Goal: Task Accomplishment & Management: Use online tool/utility

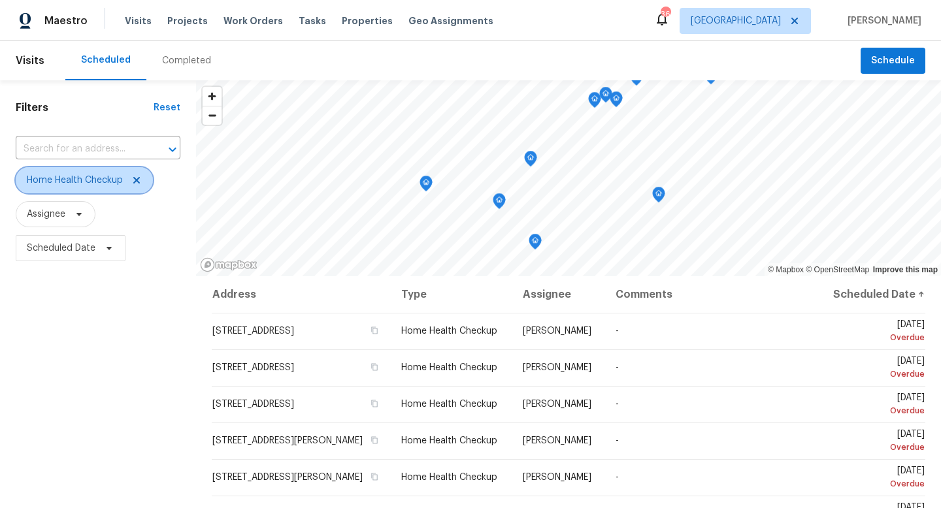
click at [135, 177] on icon at bounding box center [136, 180] width 7 height 7
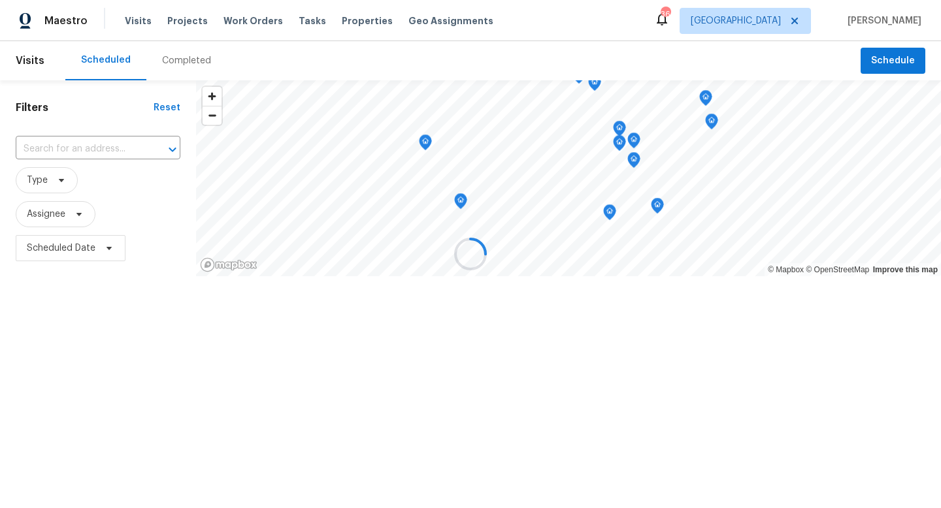
click at [72, 149] on div at bounding box center [470, 254] width 941 height 508
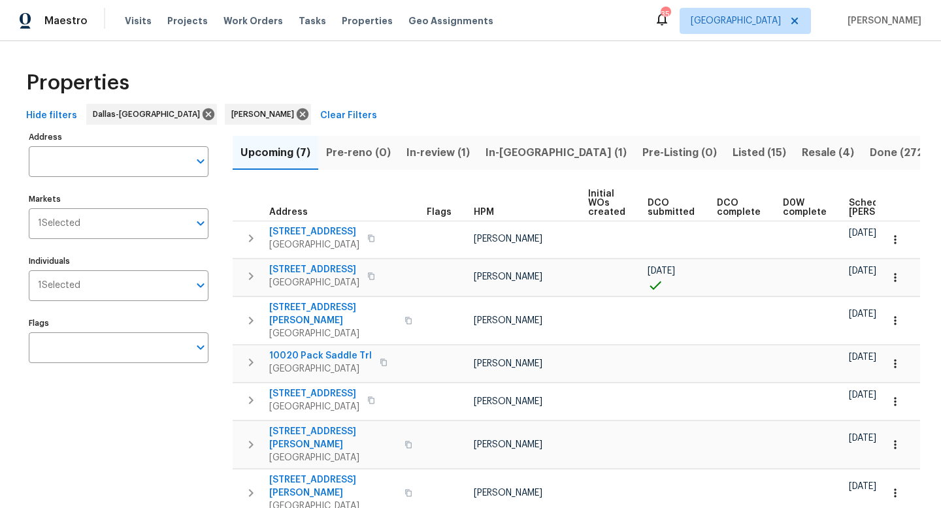
scroll to position [0, 80]
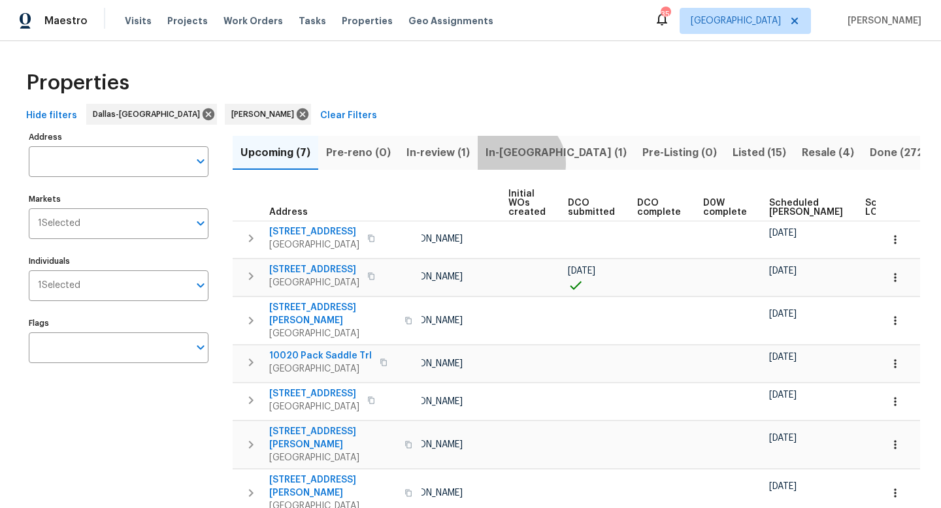
click at [514, 163] on button "In-reno (1)" at bounding box center [556, 153] width 157 height 34
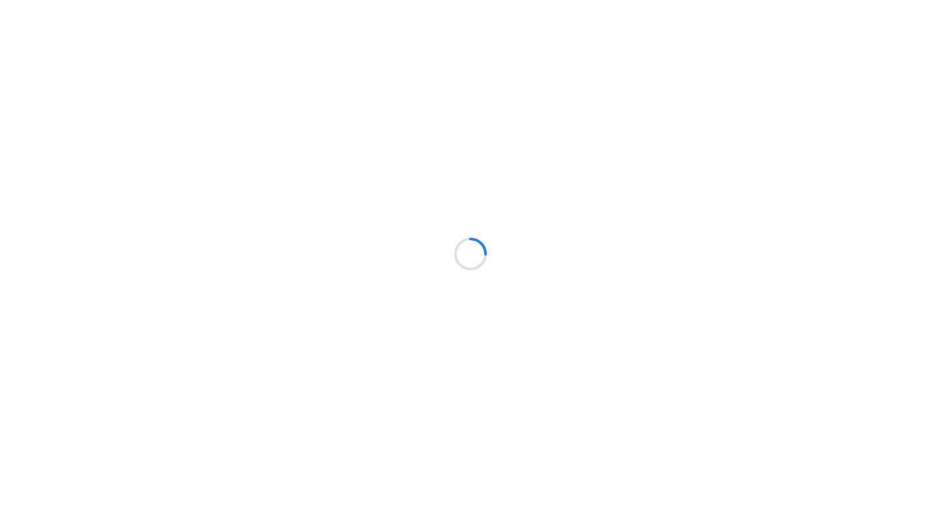
click at [72, 149] on div at bounding box center [470, 254] width 941 height 508
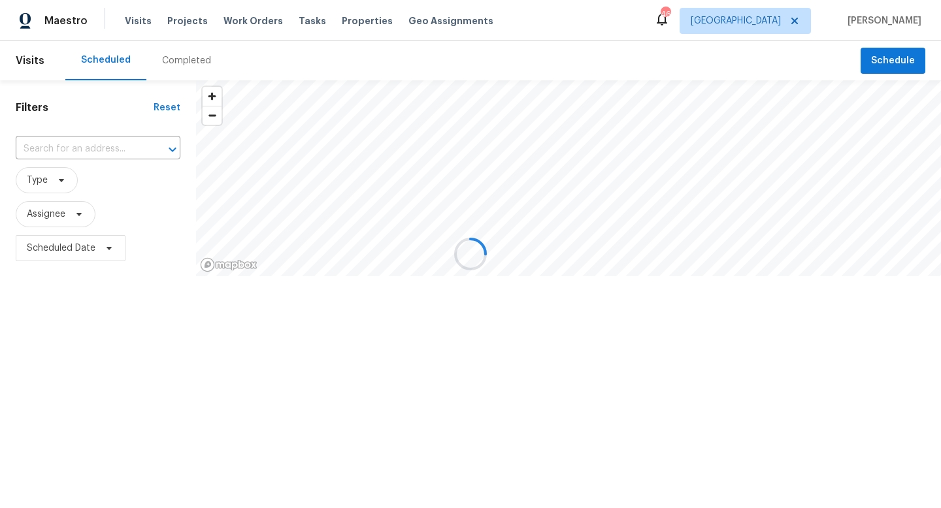
drag, startPoint x: 0, startPoint y: 0, endPoint x: 227, endPoint y: 149, distance: 271.3
click at [227, 149] on div at bounding box center [470, 254] width 941 height 508
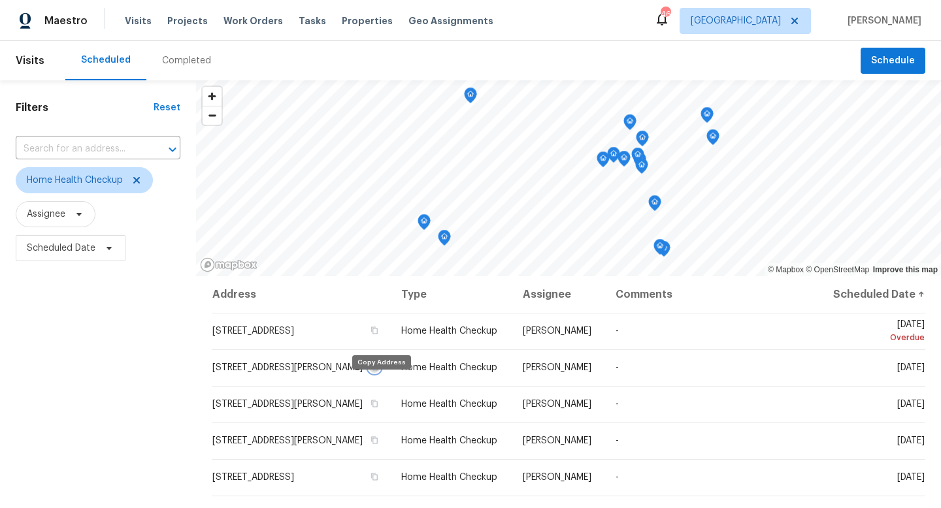
click at [368, 361] on button "button" at bounding box center [374, 367] width 12 height 12
click at [140, 204] on span "Assignee" at bounding box center [98, 214] width 165 height 26
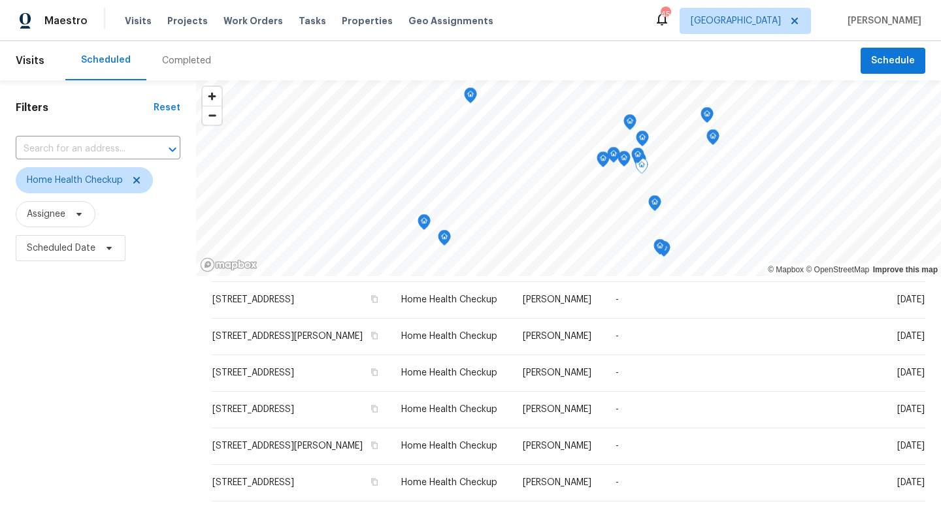
scroll to position [24, 0]
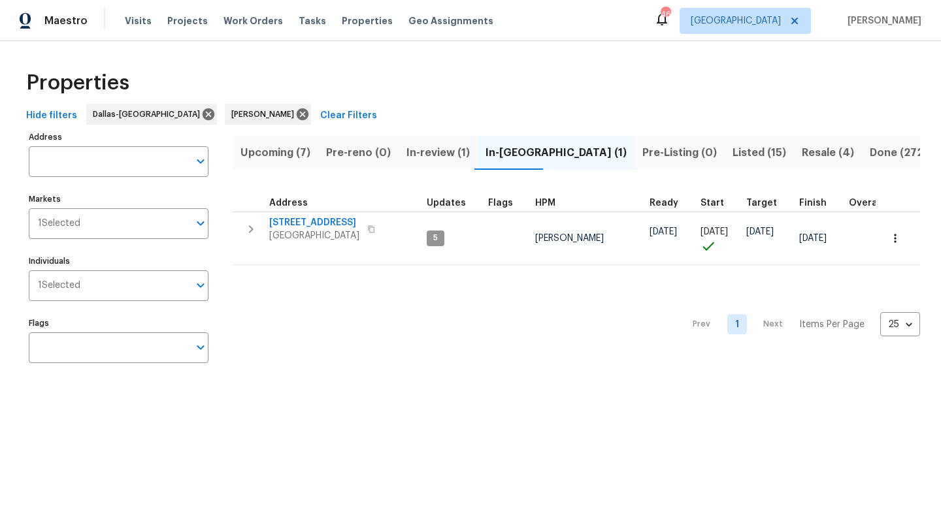
click at [270, 150] on span "Upcoming (7)" at bounding box center [275, 153] width 70 height 18
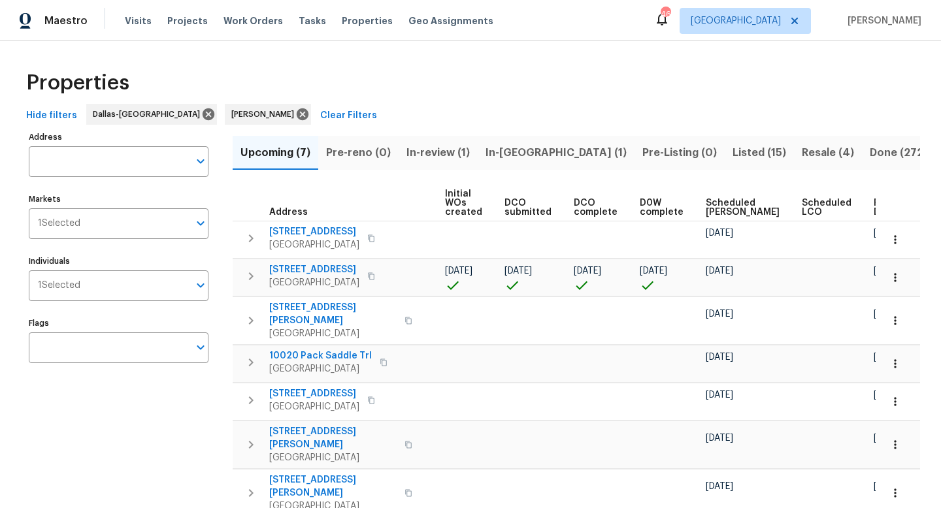
scroll to position [0, 142]
click at [874, 204] on span "Ready Date" at bounding box center [888, 208] width 29 height 18
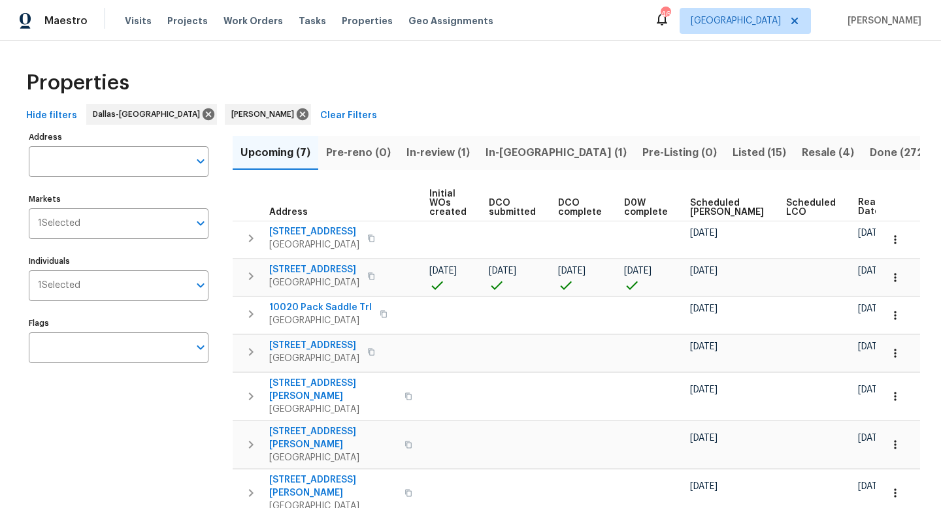
click at [506, 150] on span "In-reno (1)" at bounding box center [555, 153] width 141 height 18
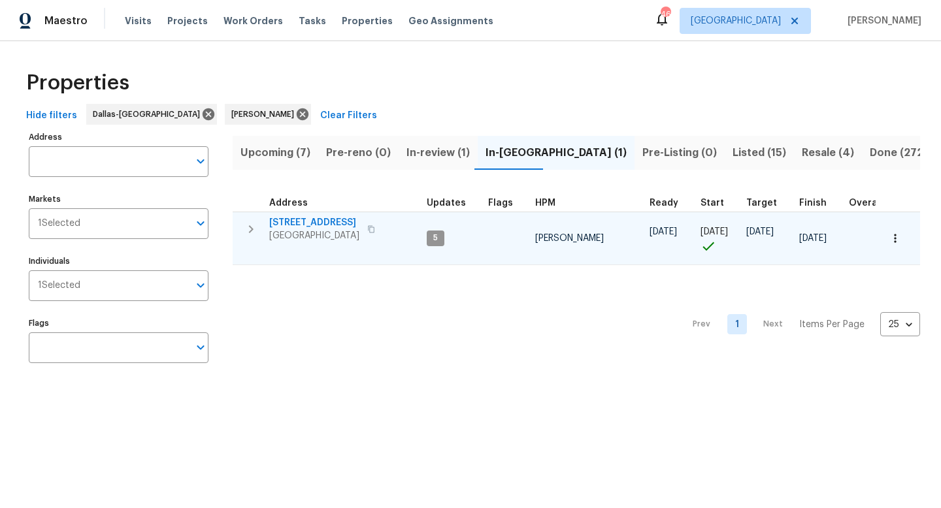
click at [293, 220] on span "[STREET_ADDRESS]" at bounding box center [314, 222] width 90 height 13
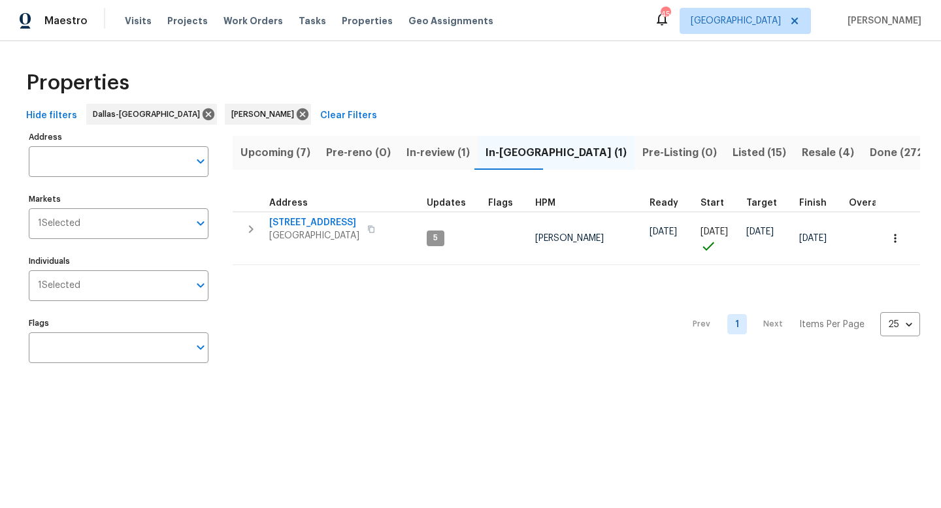
click at [401, 397] on html "Maestro Visits Projects Work Orders Tasks Properties Geo Assignments 45 Dallas …" at bounding box center [470, 198] width 941 height 397
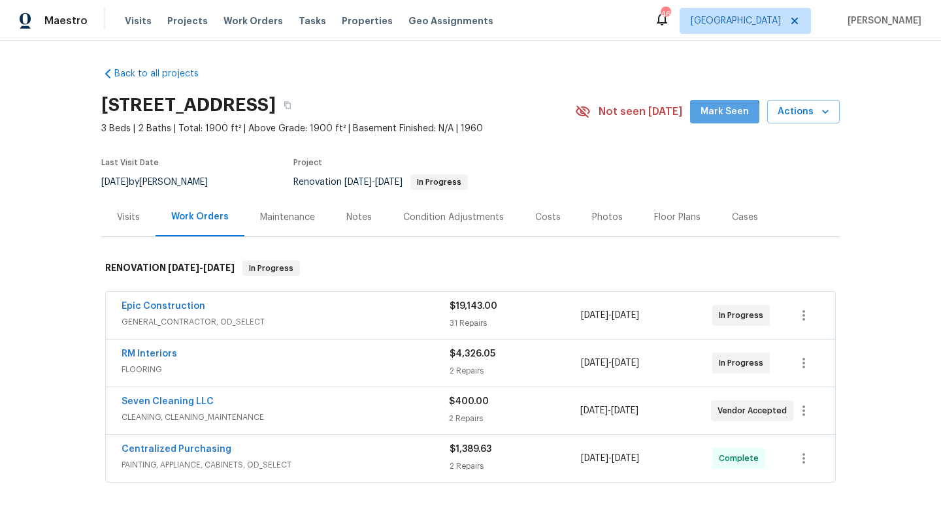
click at [713, 118] on span "Mark Seen" at bounding box center [724, 112] width 48 height 16
click at [366, 217] on div "Notes" at bounding box center [358, 217] width 25 height 13
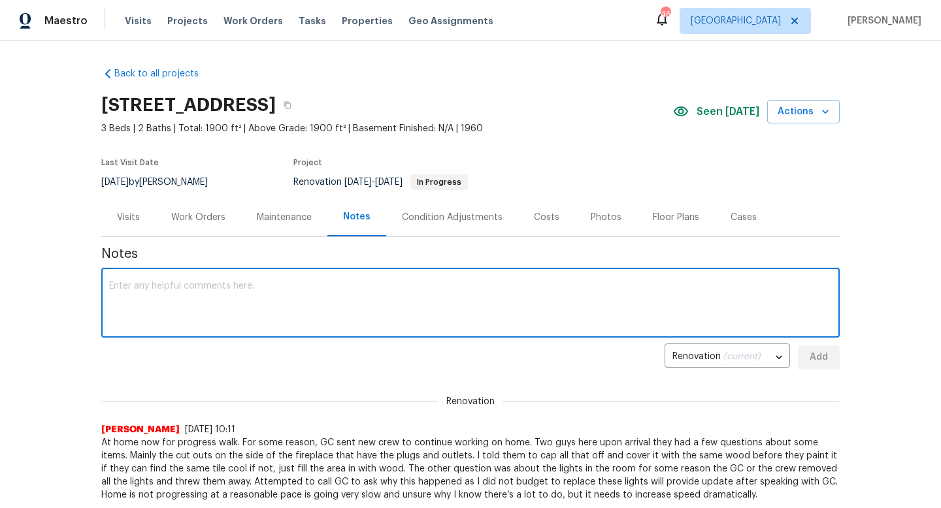
click at [300, 299] on textarea at bounding box center [470, 305] width 723 height 46
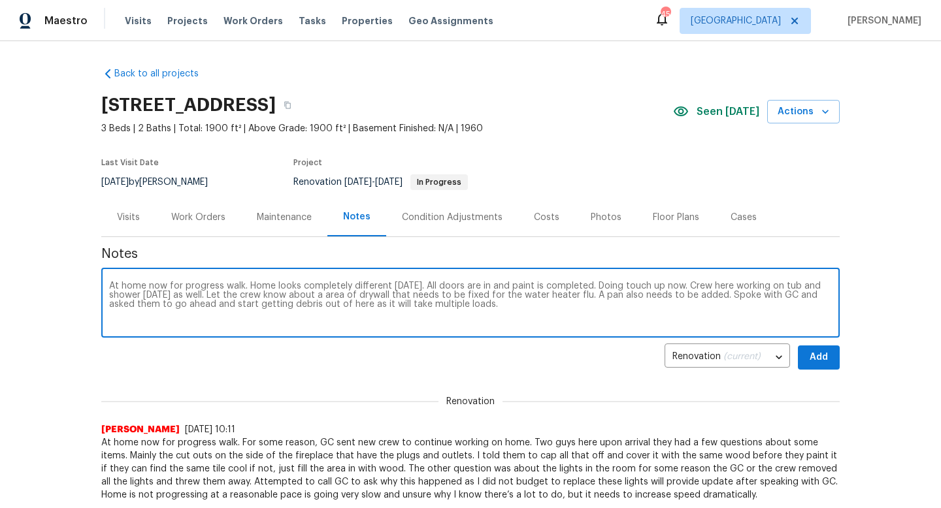
type textarea "At home now for progress walk. Home looks completely different [DATE]. All door…"
click at [828, 359] on span "Add" at bounding box center [818, 358] width 21 height 16
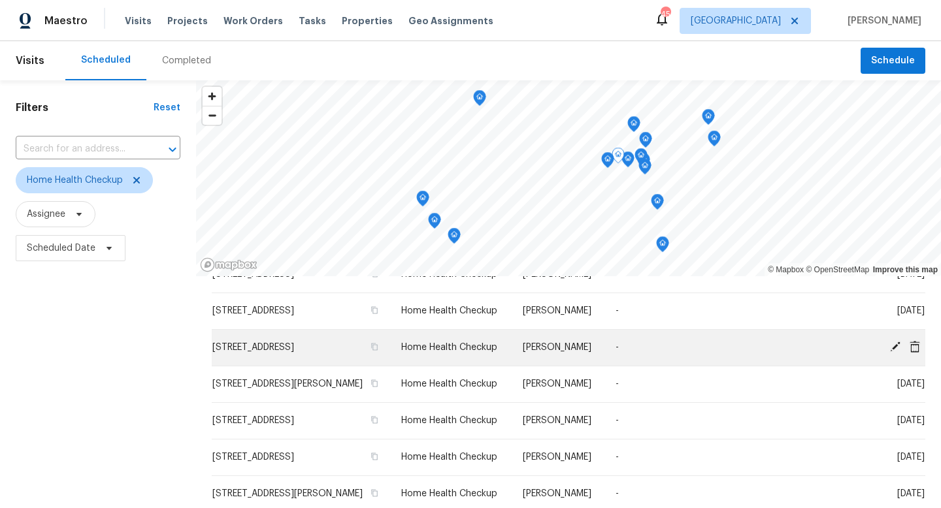
scroll to position [299, 0]
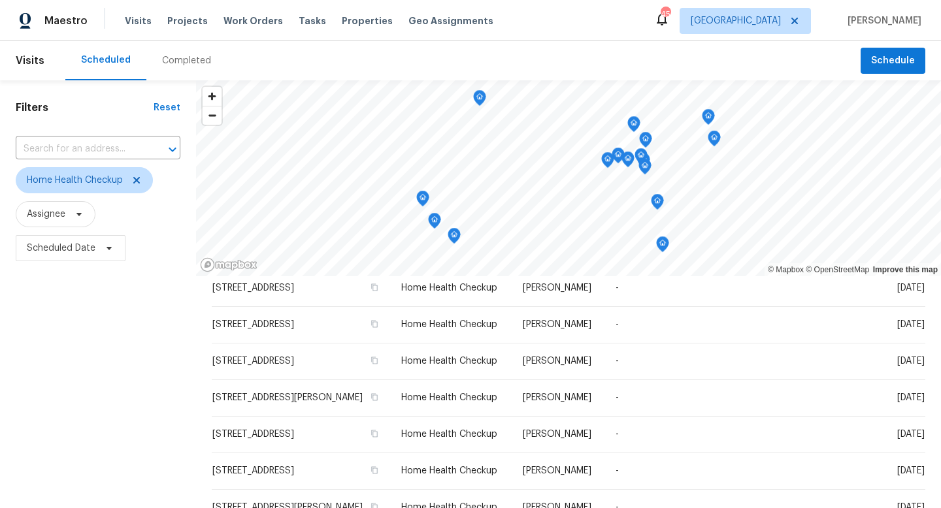
click at [457, 240] on icon "Map marker" at bounding box center [454, 236] width 12 height 15
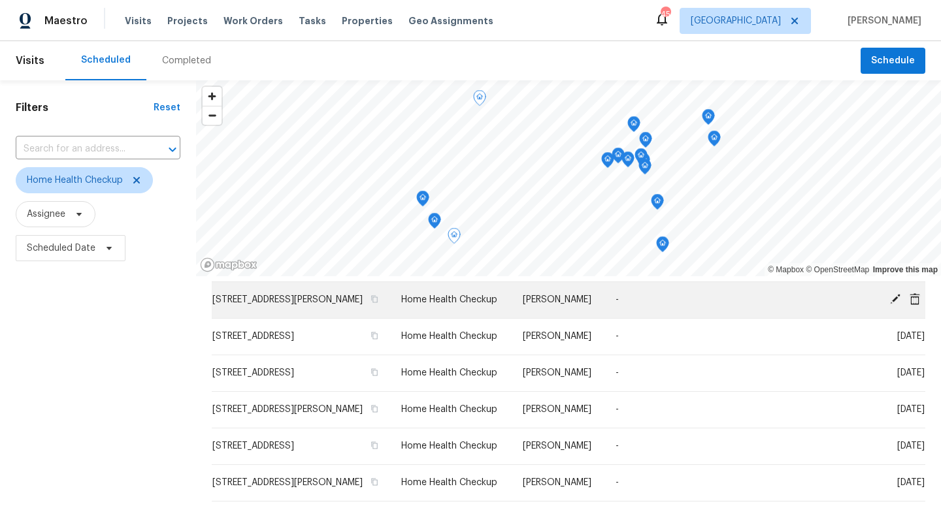
scroll to position [0, 0]
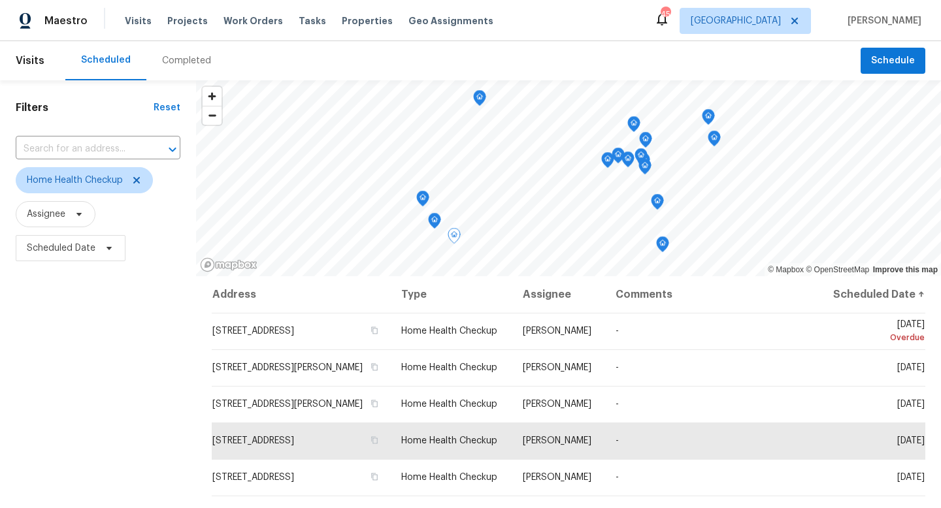
click at [435, 219] on icon "Map marker" at bounding box center [435, 221] width 12 height 15
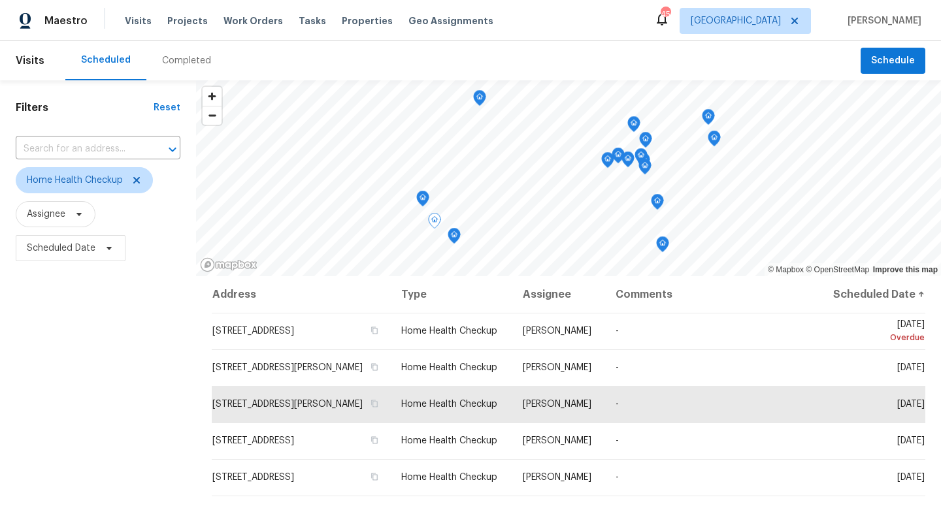
click at [452, 238] on icon "Map marker" at bounding box center [454, 236] width 12 height 15
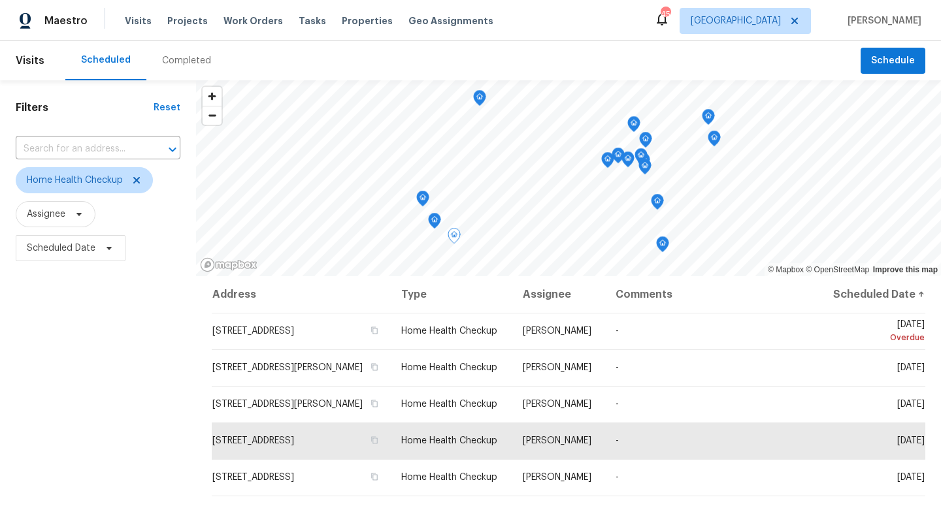
click at [425, 201] on icon "Map marker" at bounding box center [423, 198] width 12 height 15
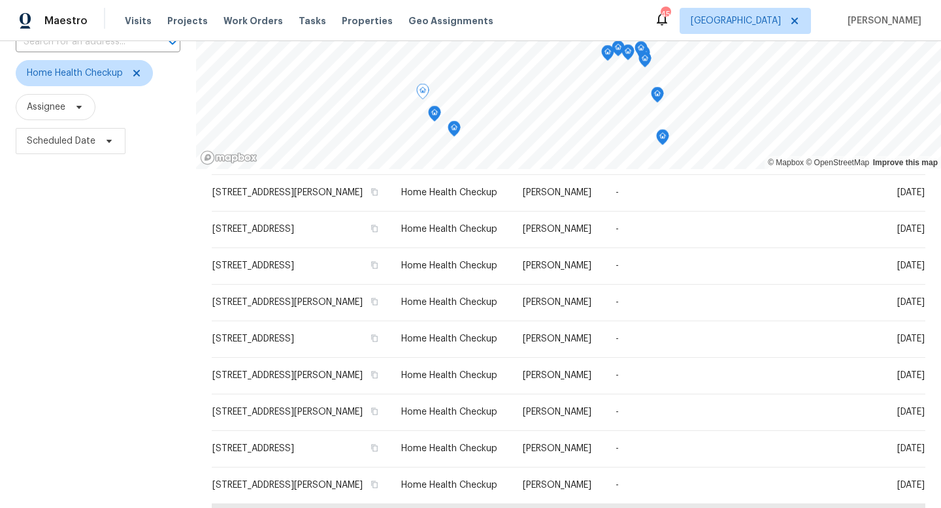
scroll to position [174, 0]
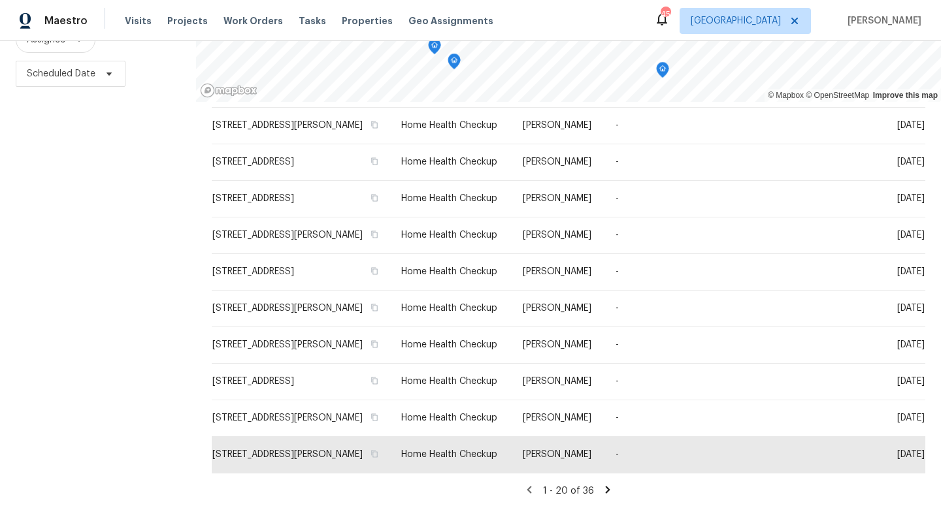
click at [602, 488] on icon at bounding box center [608, 490] width 12 height 12
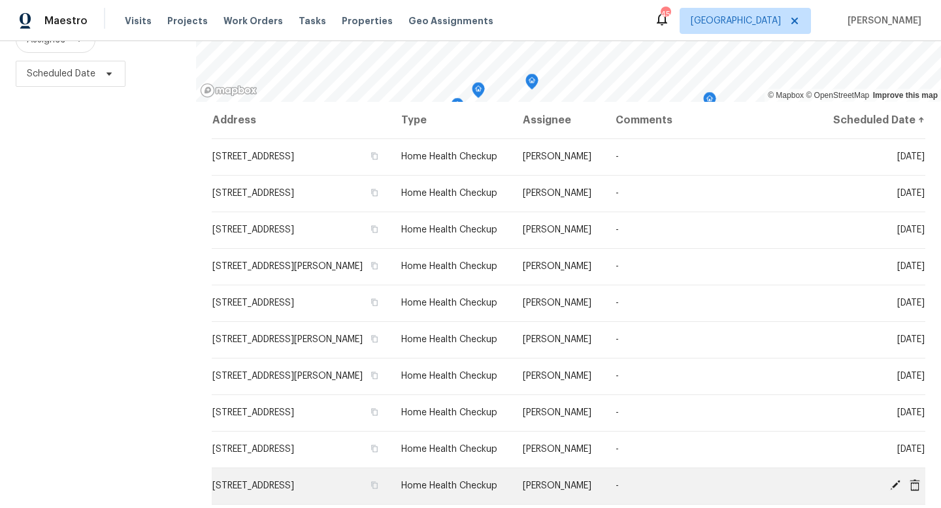
scroll to position [261, 0]
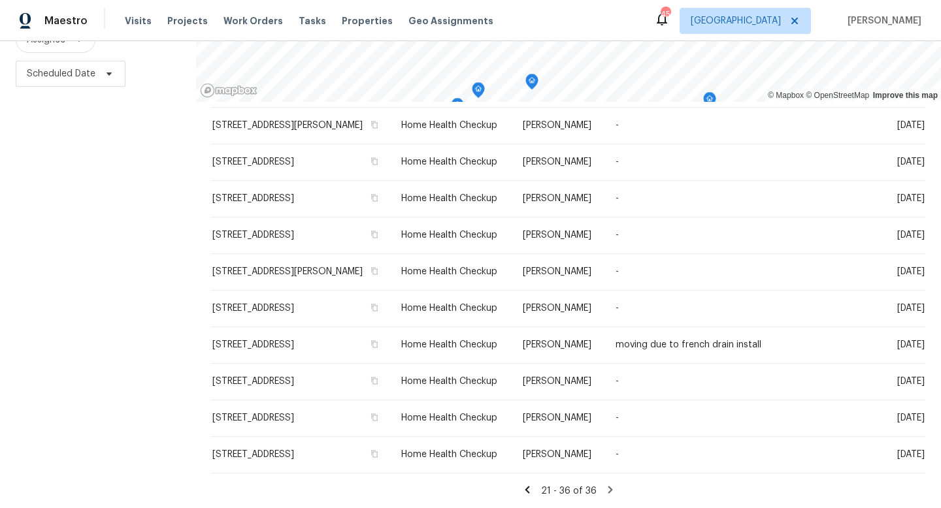
click at [525, 487] on icon at bounding box center [527, 490] width 12 height 12
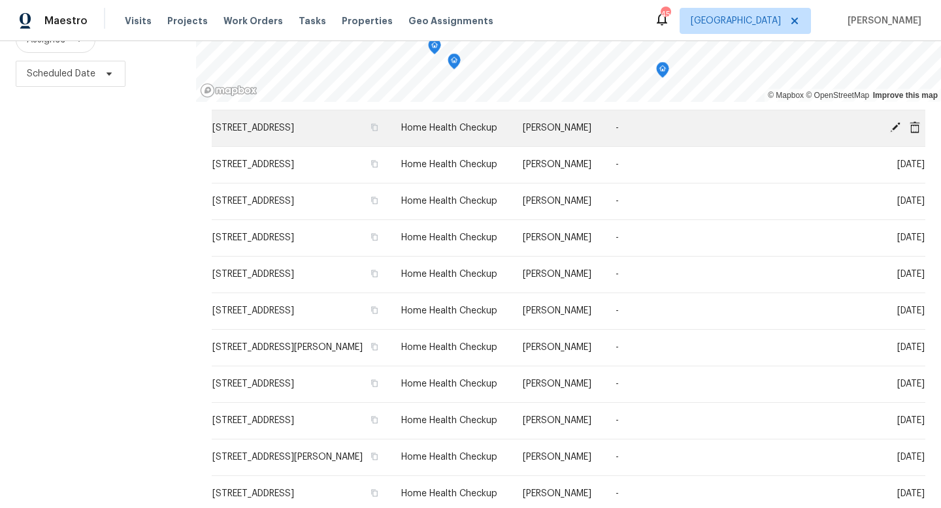
scroll to position [407, 0]
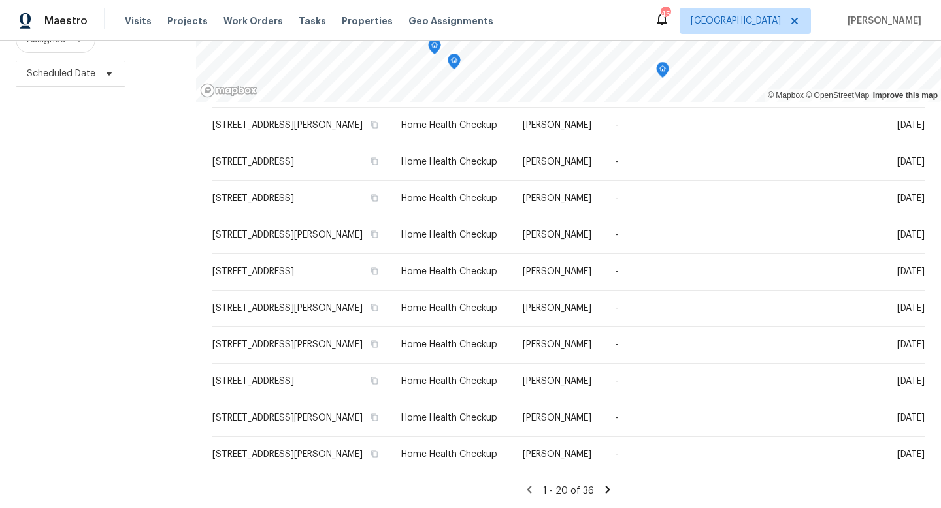
click at [604, 491] on icon at bounding box center [608, 490] width 12 height 12
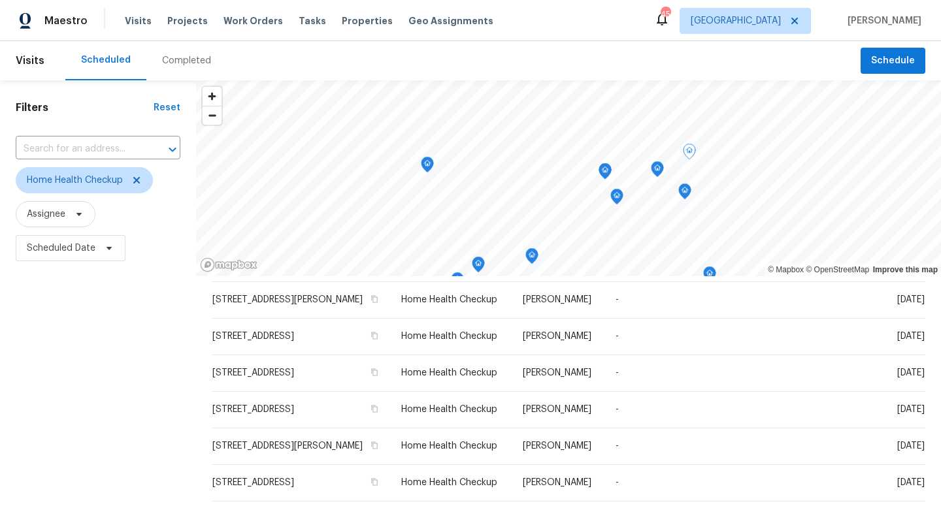
scroll to position [174, 0]
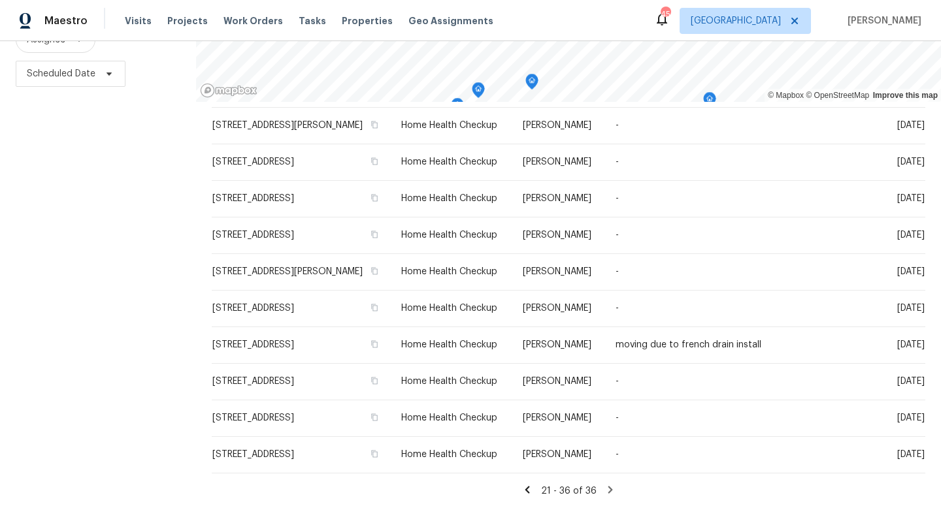
click at [604, 491] on icon at bounding box center [610, 490] width 12 height 12
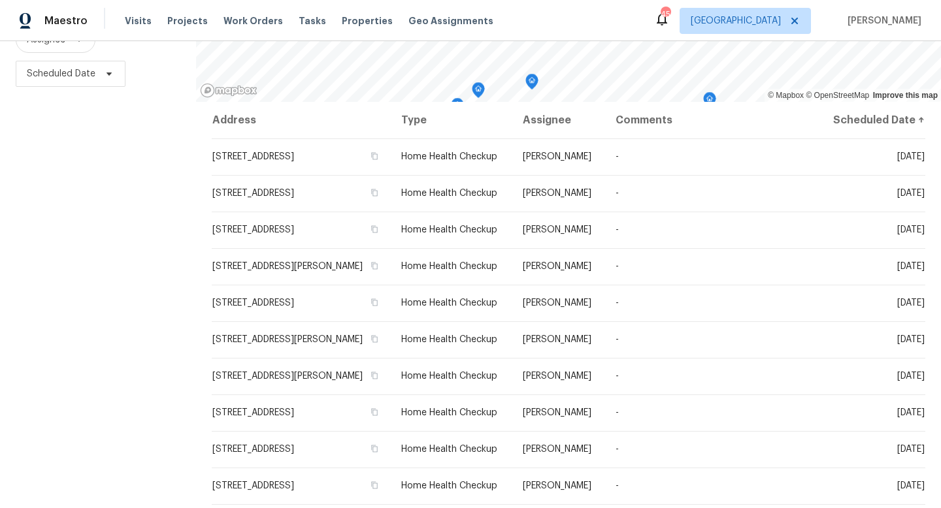
scroll to position [261, 0]
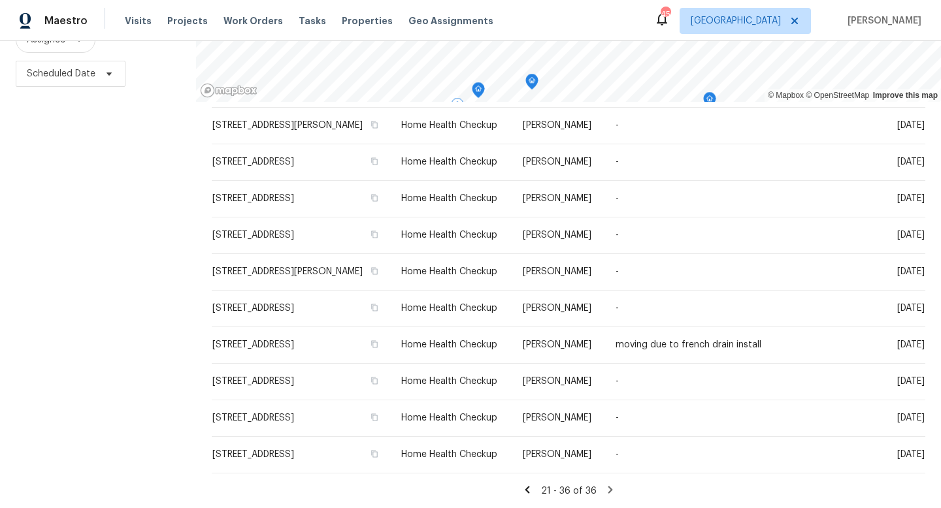
click at [528, 488] on icon at bounding box center [527, 489] width 5 height 7
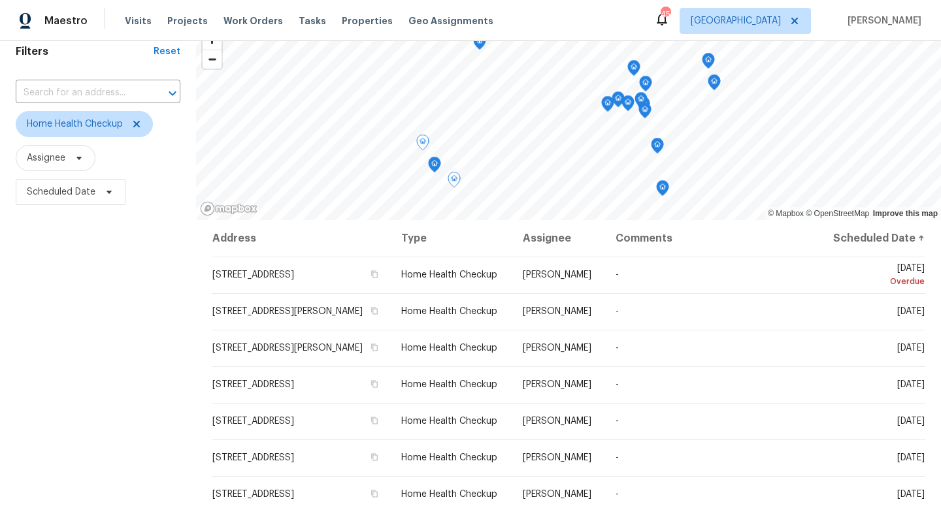
scroll to position [0, 0]
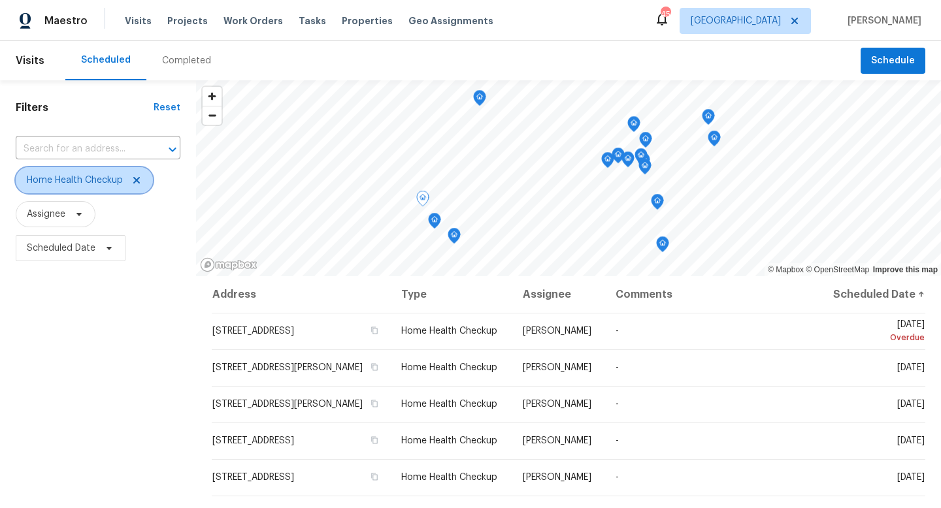
click at [137, 180] on icon at bounding box center [136, 180] width 7 height 7
